Goal: Transaction & Acquisition: Purchase product/service

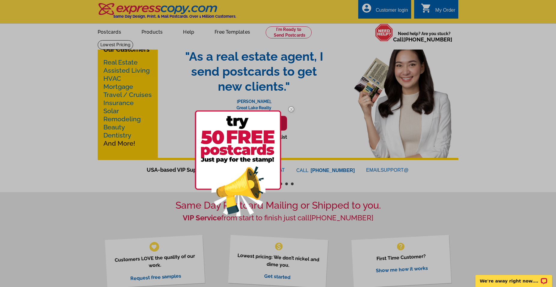
click at [235, 159] on img at bounding box center [238, 164] width 87 height 106
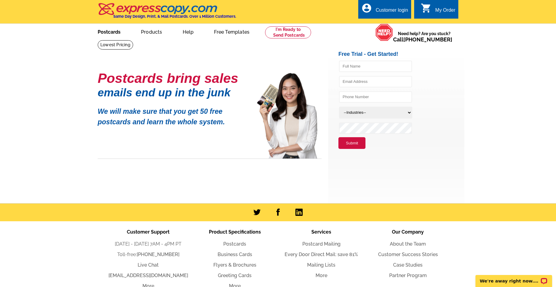
click at [110, 32] on link "Postcards" at bounding box center [109, 31] width 42 height 14
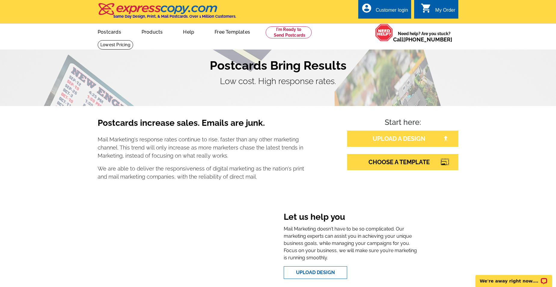
click at [402, 138] on link "UPLOAD A DESIGN" at bounding box center [402, 139] width 111 height 16
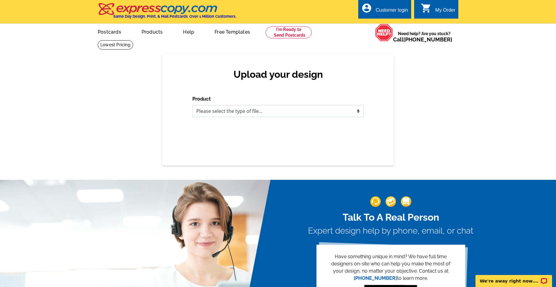
click at [292, 113] on select "Please select the type of file... Postcards Business Cards Letters and flyers G…" at bounding box center [277, 111] width 171 height 12
select select "1"
click at [192, 106] on select "Please select the type of file... Postcards Business Cards Letters and flyers G…" at bounding box center [277, 111] width 171 height 12
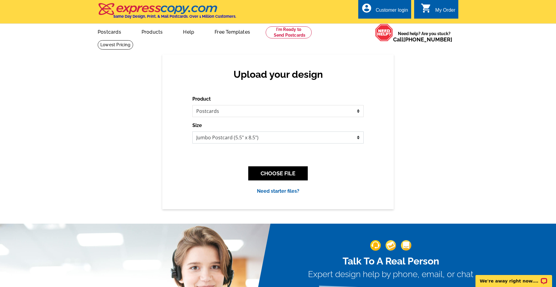
click at [356, 138] on select "Jumbo Postcard (5.5" x 8.5") Regular Postcard (4.25" x 5.6") Panoramic Postcard…" at bounding box center [277, 138] width 171 height 12
select select "14"
click at [192, 132] on select "Jumbo Postcard (5.5" x 8.5") Regular Postcard (4.25" x 5.6") Panoramic Postcard…" at bounding box center [277, 138] width 171 height 12
click at [280, 172] on button "CHOOSE FILE" at bounding box center [278, 174] width 60 height 14
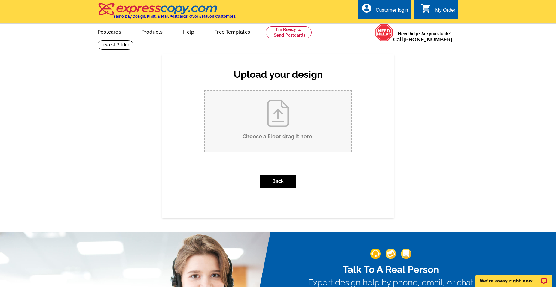
click at [275, 118] on input "Choose a file or drag it here ." at bounding box center [278, 121] width 146 height 61
click at [278, 182] on button "Back" at bounding box center [278, 181] width 36 height 13
